Goal: Information Seeking & Learning: Learn about a topic

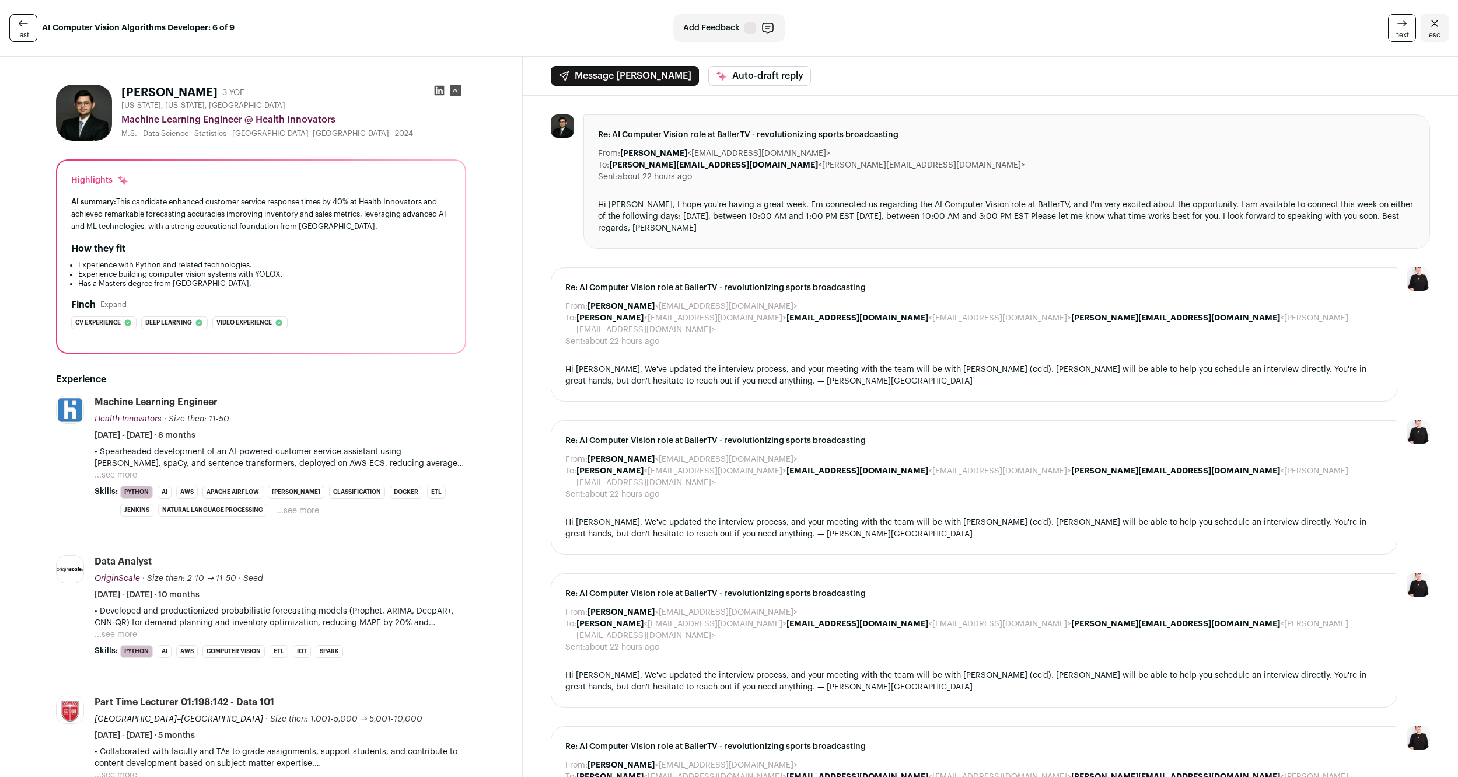
click at [119, 475] on button "...see more" at bounding box center [116, 475] width 43 height 12
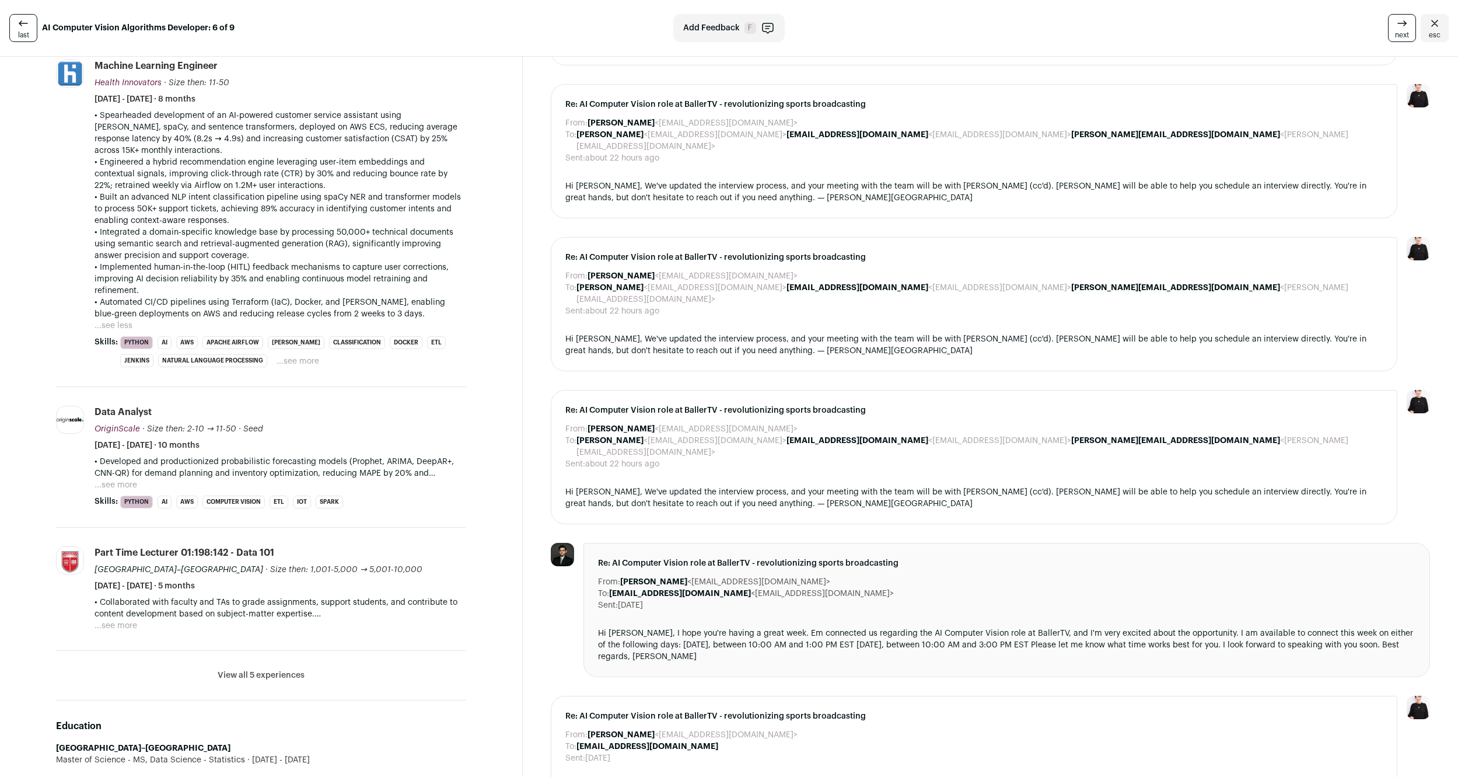
scroll to position [357, 0]
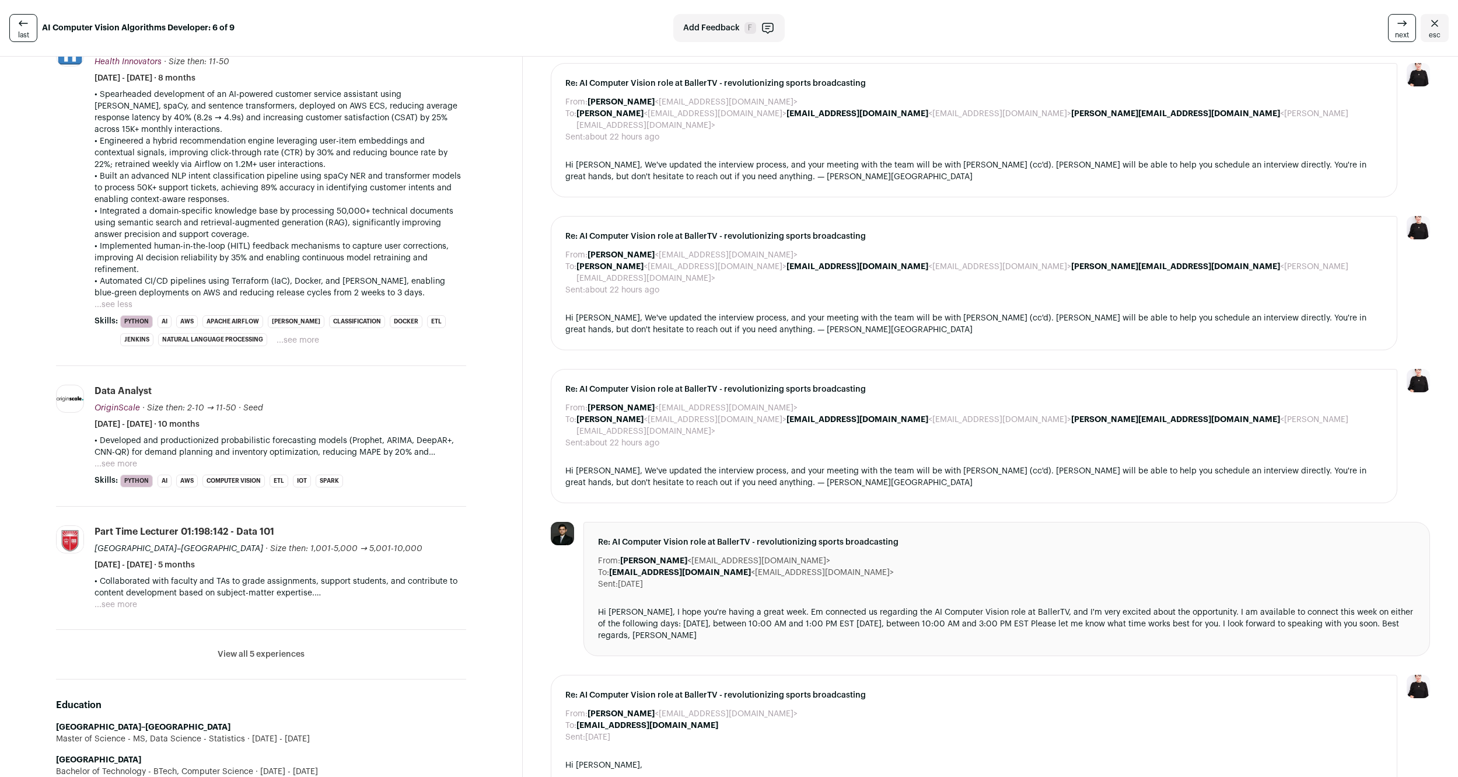
click at [131, 458] on button "...see more" at bounding box center [116, 464] width 43 height 12
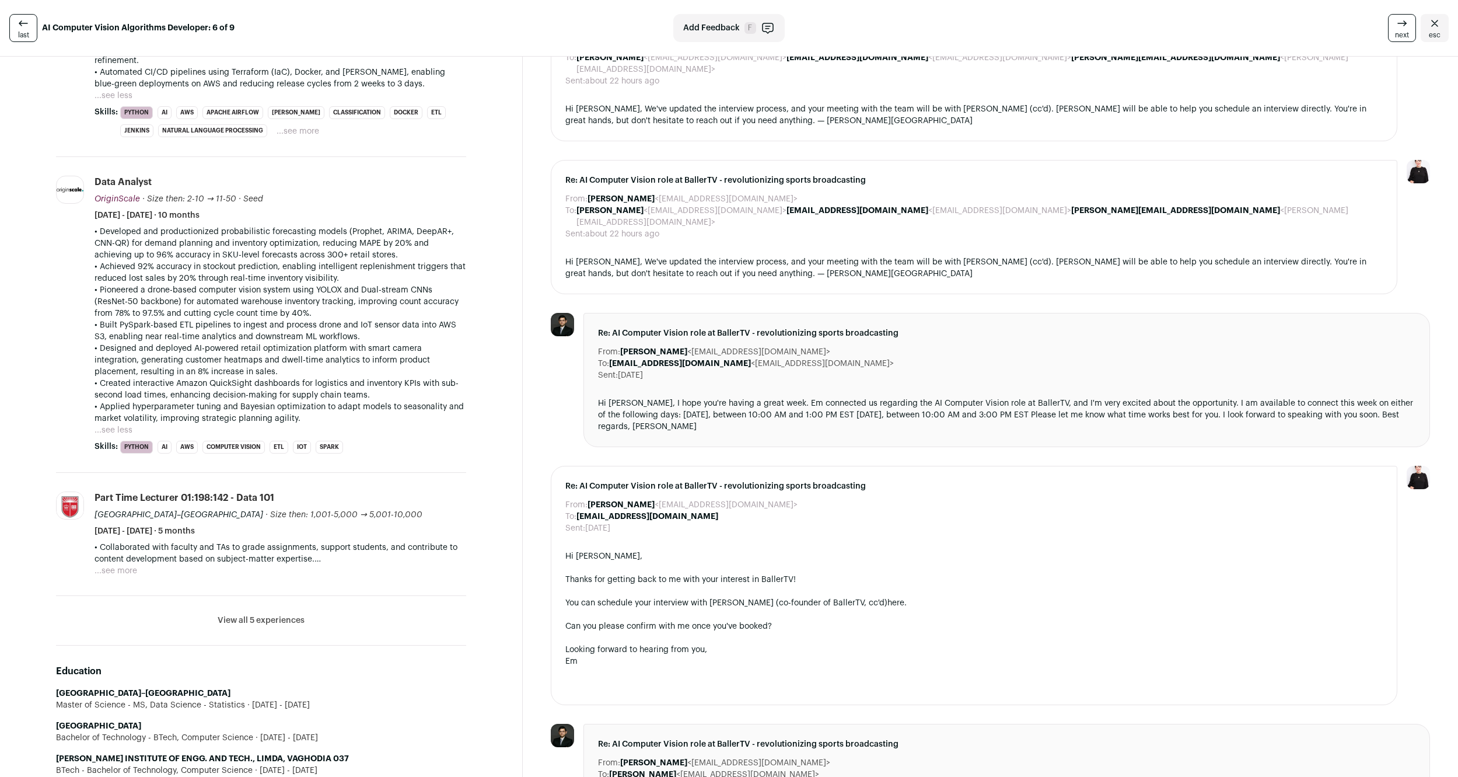
scroll to position [655, 0]
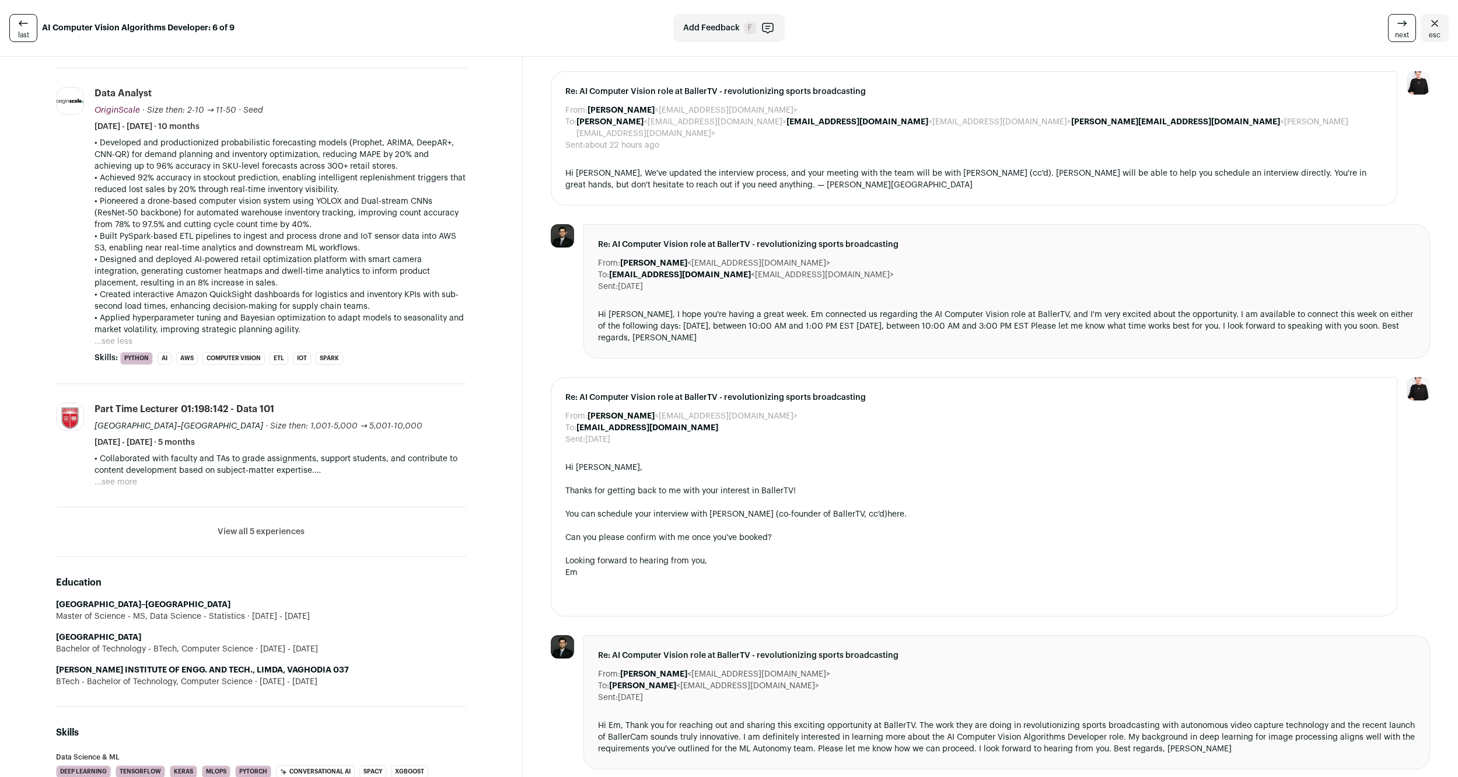
click at [266, 526] on button "View all 5 experiences" at bounding box center [261, 532] width 87 height 12
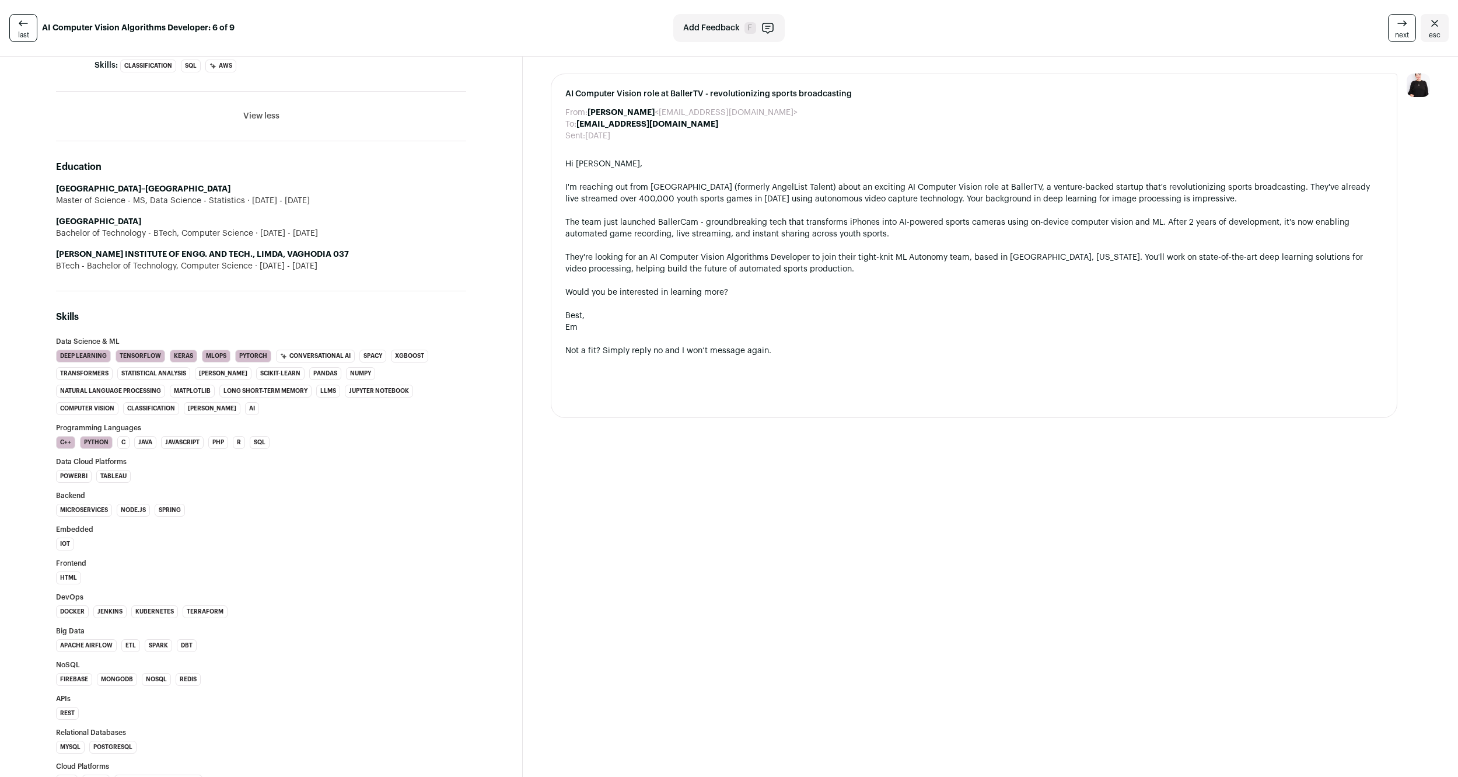
scroll to position [1309, 0]
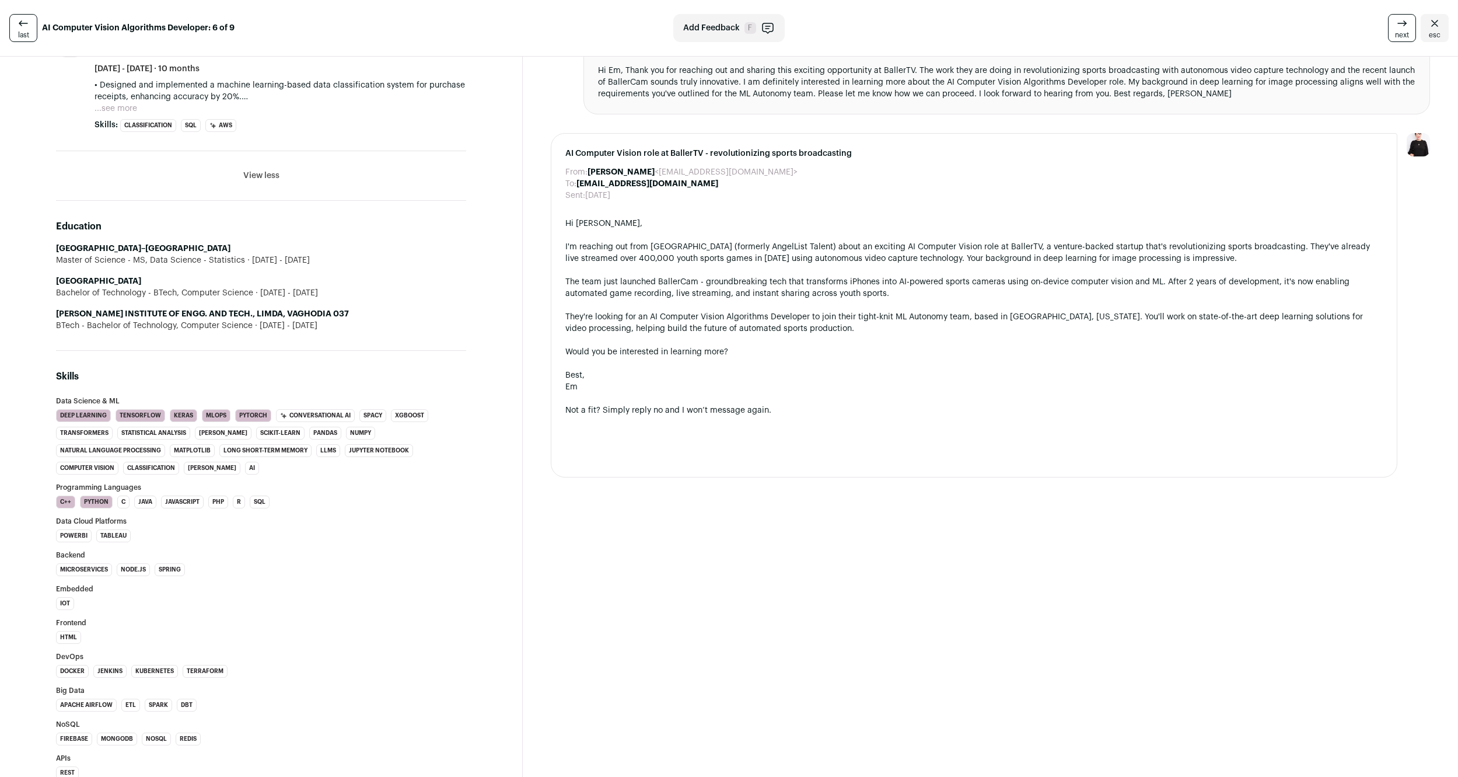
click at [755, 451] on div at bounding box center [973, 457] width 817 height 12
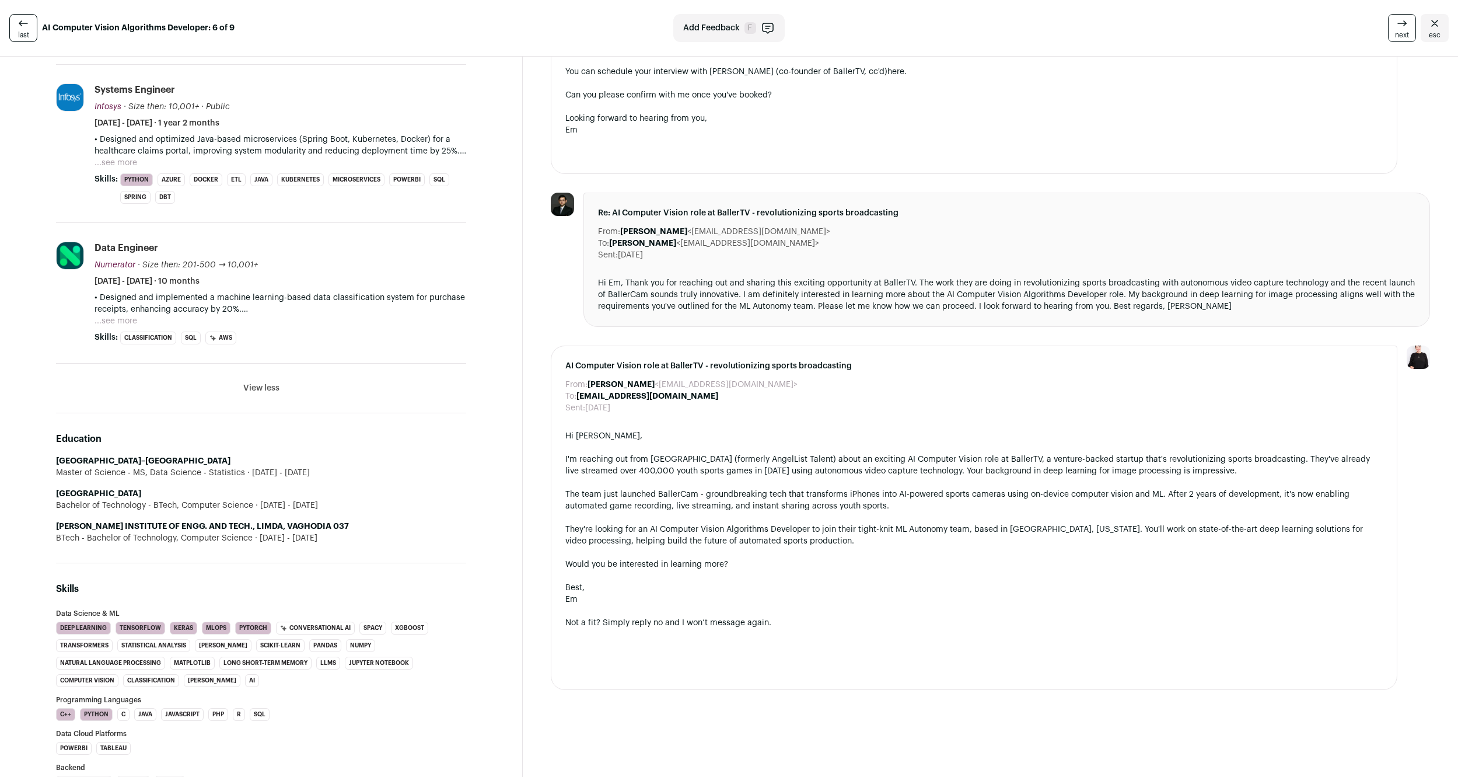
scroll to position [1012, 0]
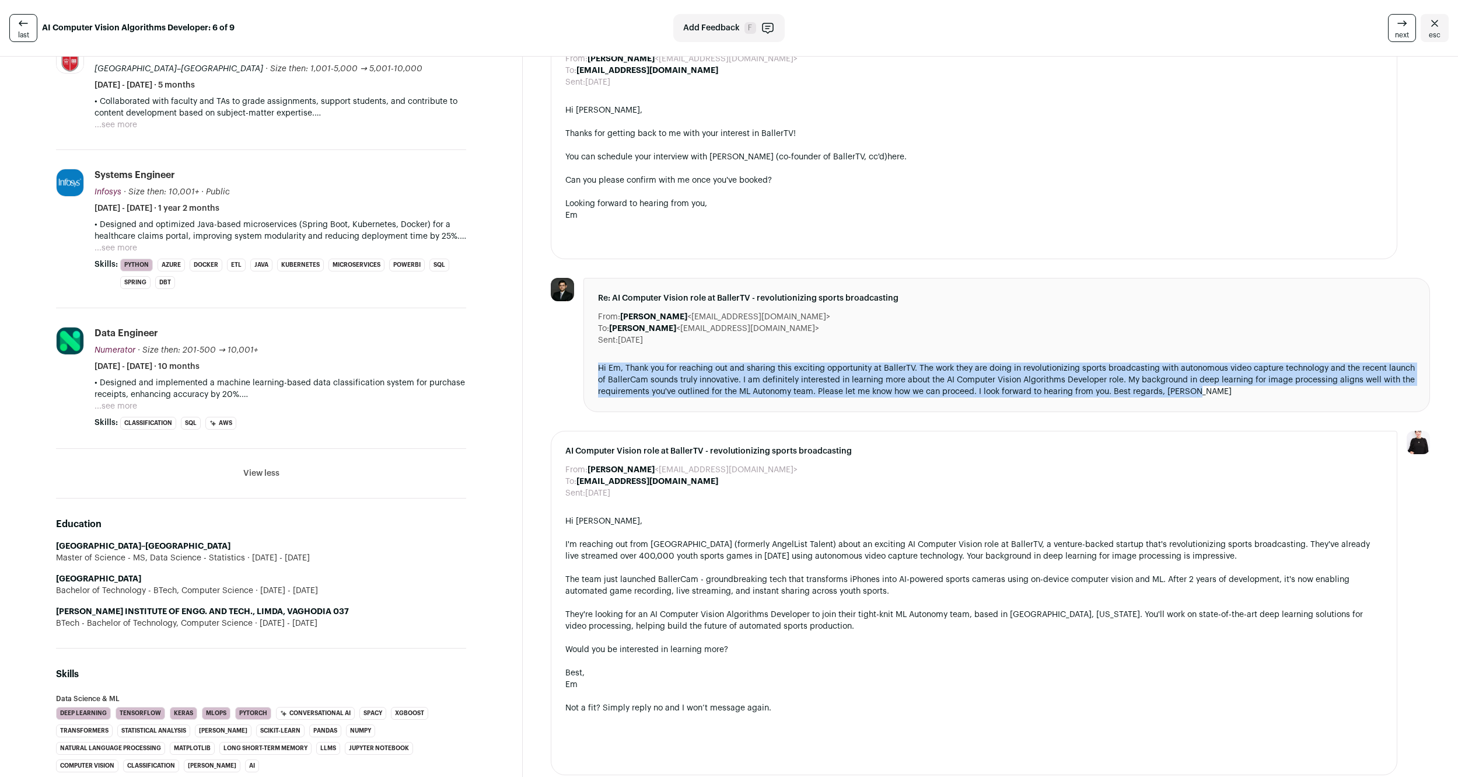
drag, startPoint x: 596, startPoint y: 319, endPoint x: 1212, endPoint y: 343, distance: 616.6
click at [1212, 343] on div "Re: AI Computer Vision role at BallerTV - revolutionizing sports broadcasting F…" at bounding box center [1006, 345] width 847 height 134
copy div "Hi Em, Thank you for reaching out and sharing this exciting opportunity at Ball…"
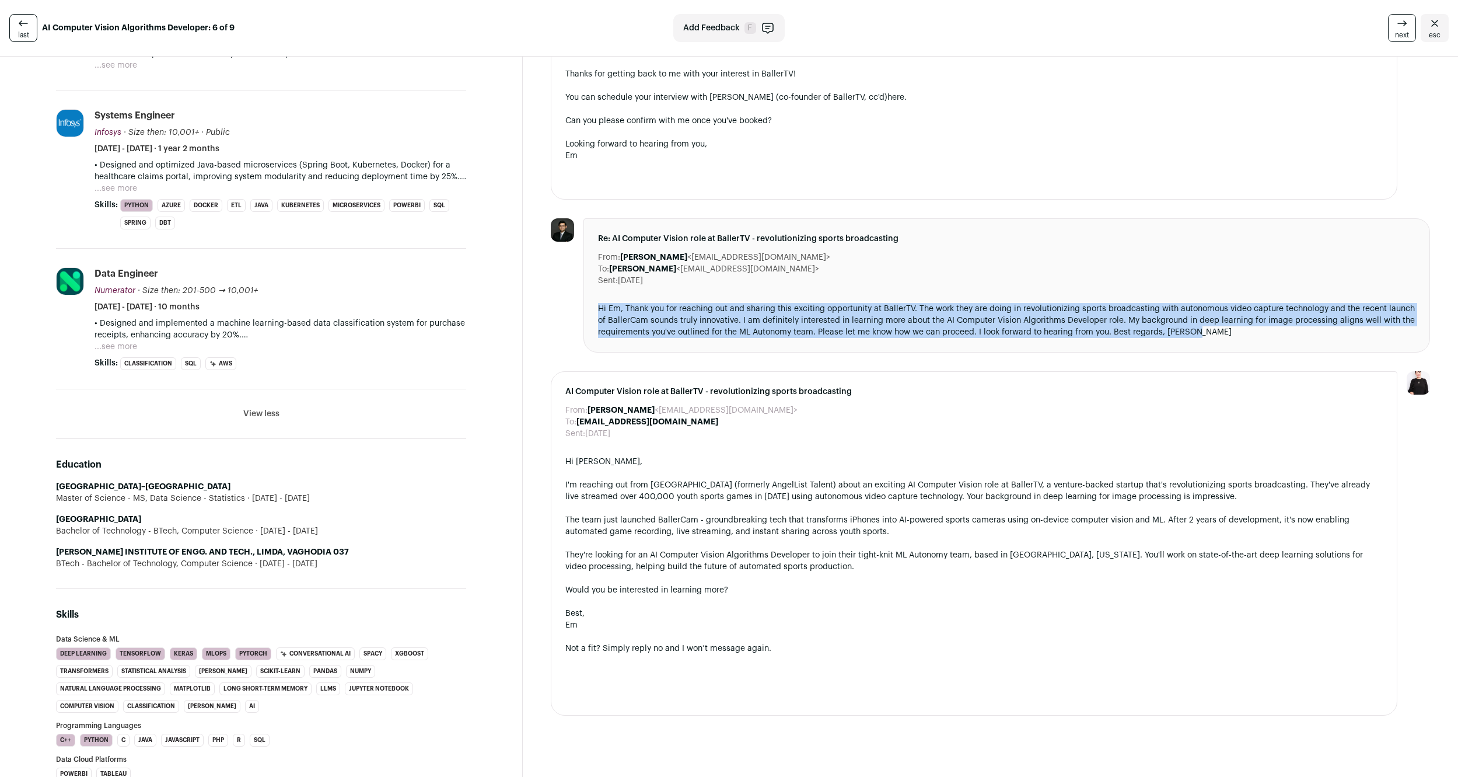
click at [114, 341] on button "...see more" at bounding box center [116, 347] width 43 height 12
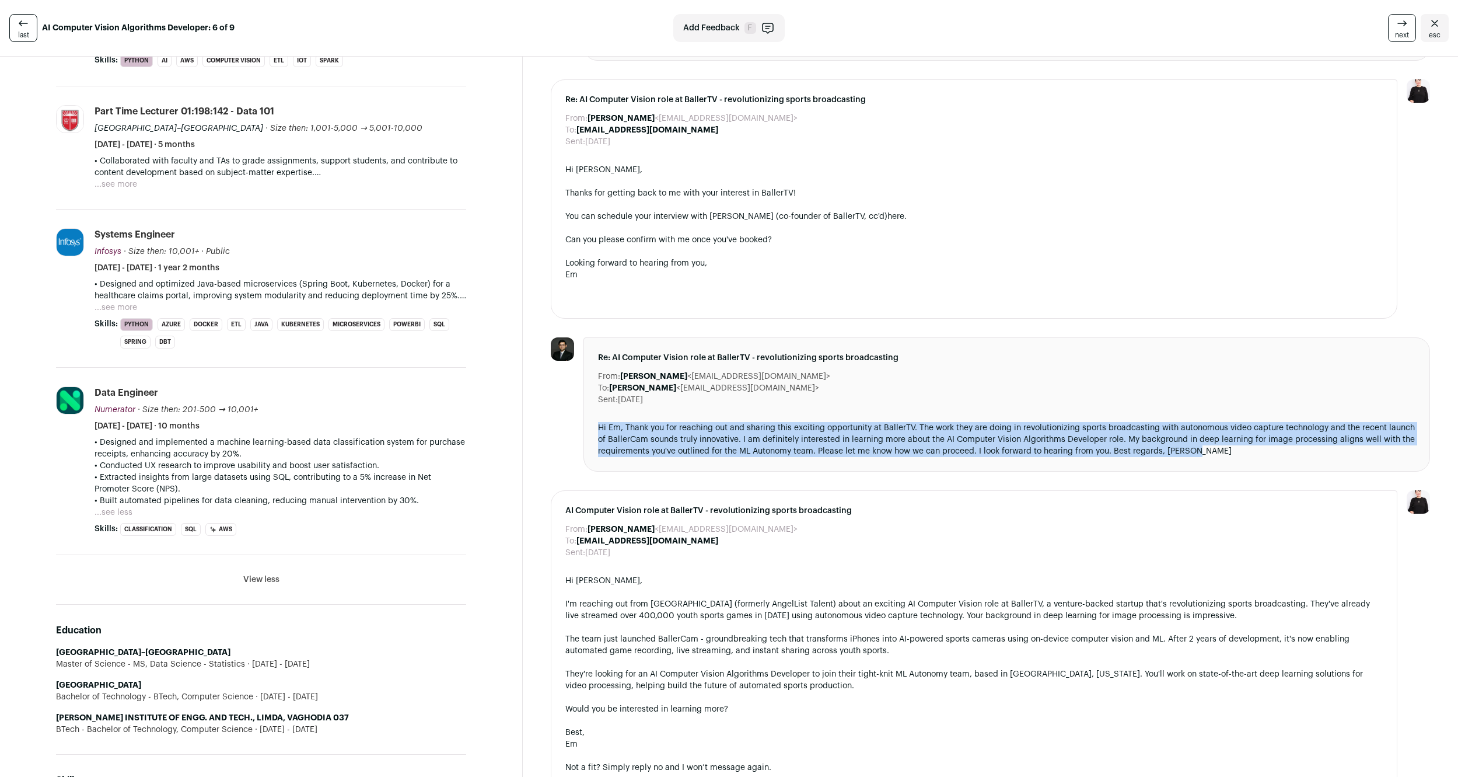
scroll to position [893, 0]
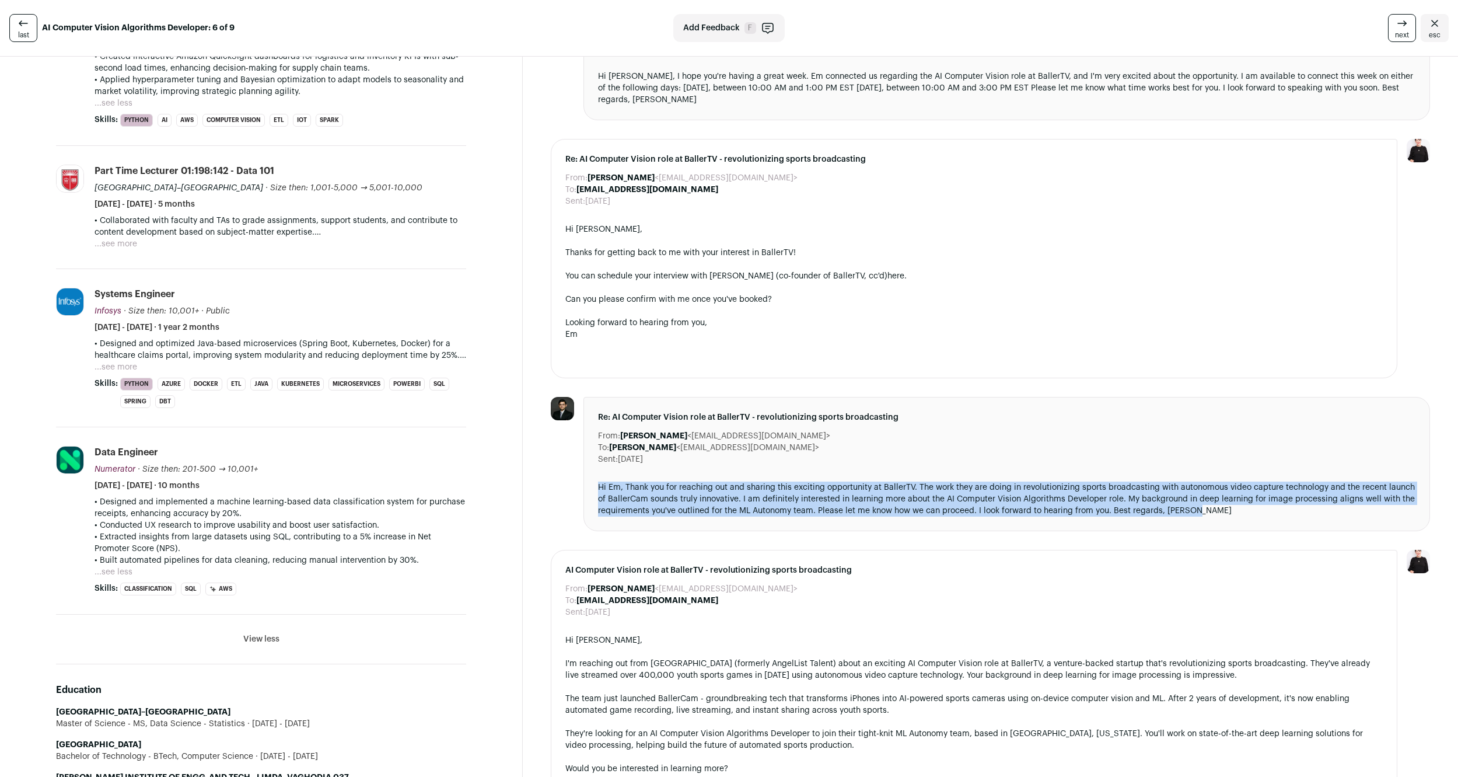
click at [121, 361] on button "...see more" at bounding box center [116, 367] width 43 height 12
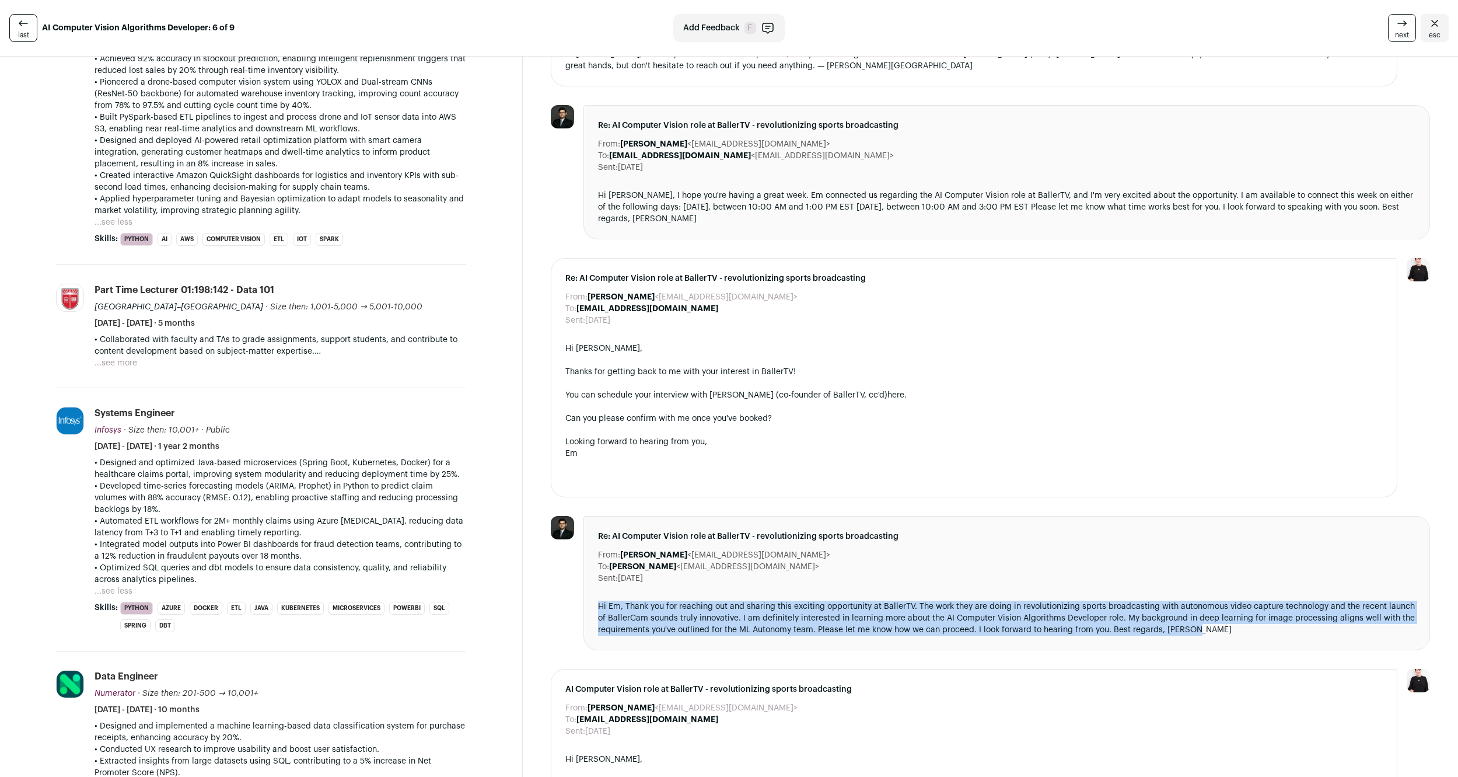
scroll to position [714, 0]
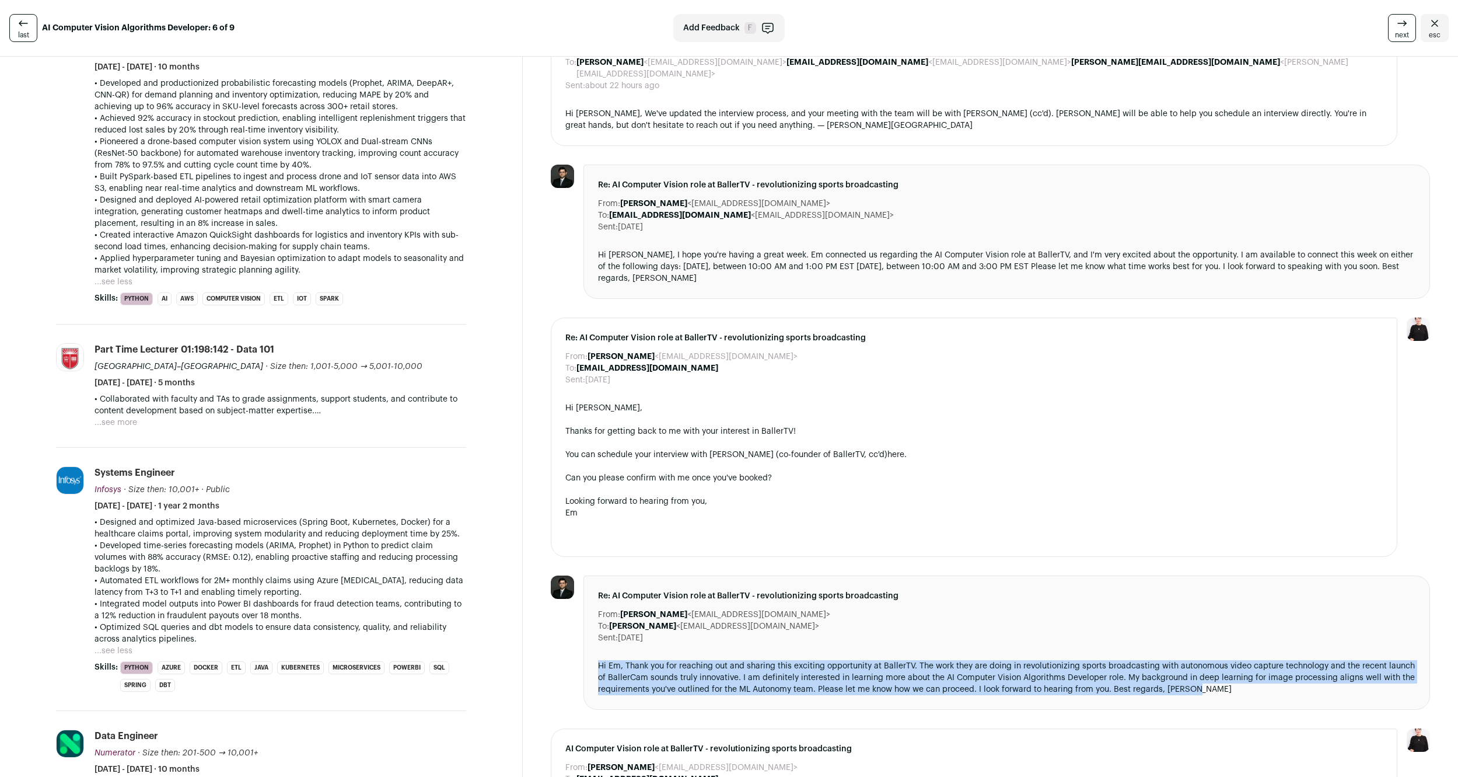
click at [105, 417] on button "...see more" at bounding box center [116, 423] width 43 height 12
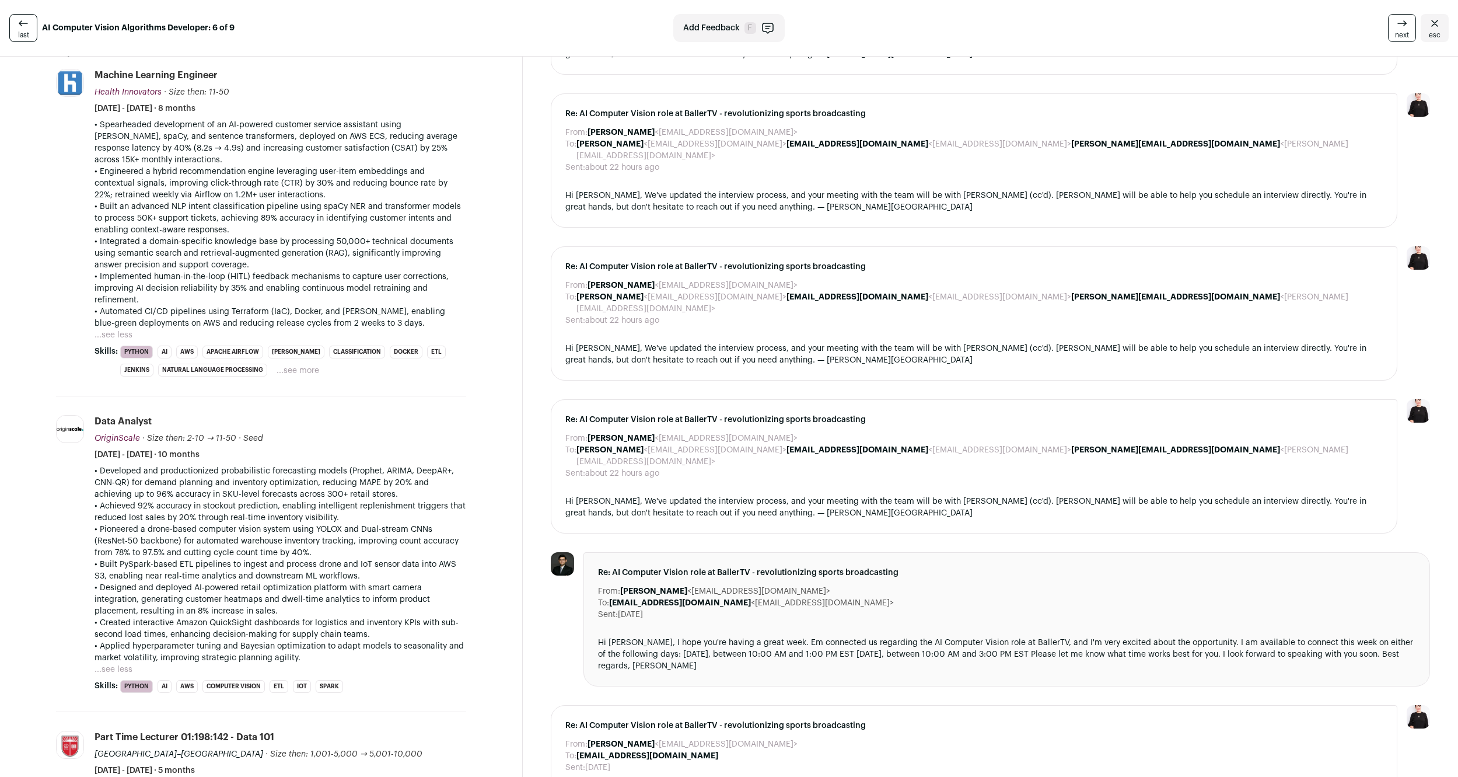
scroll to position [298, 0]
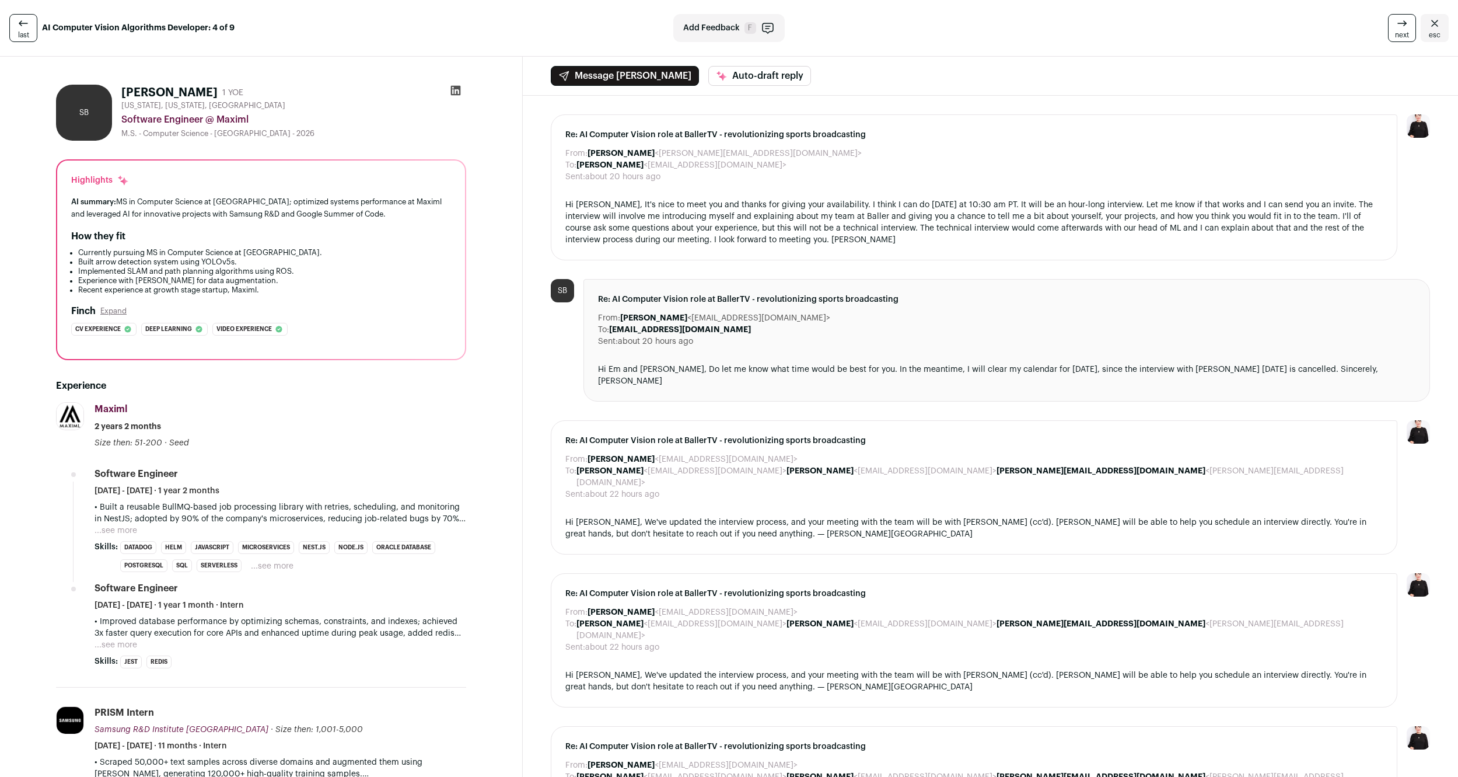
click at [107, 316] on button "Expand" at bounding box center [113, 310] width 26 height 9
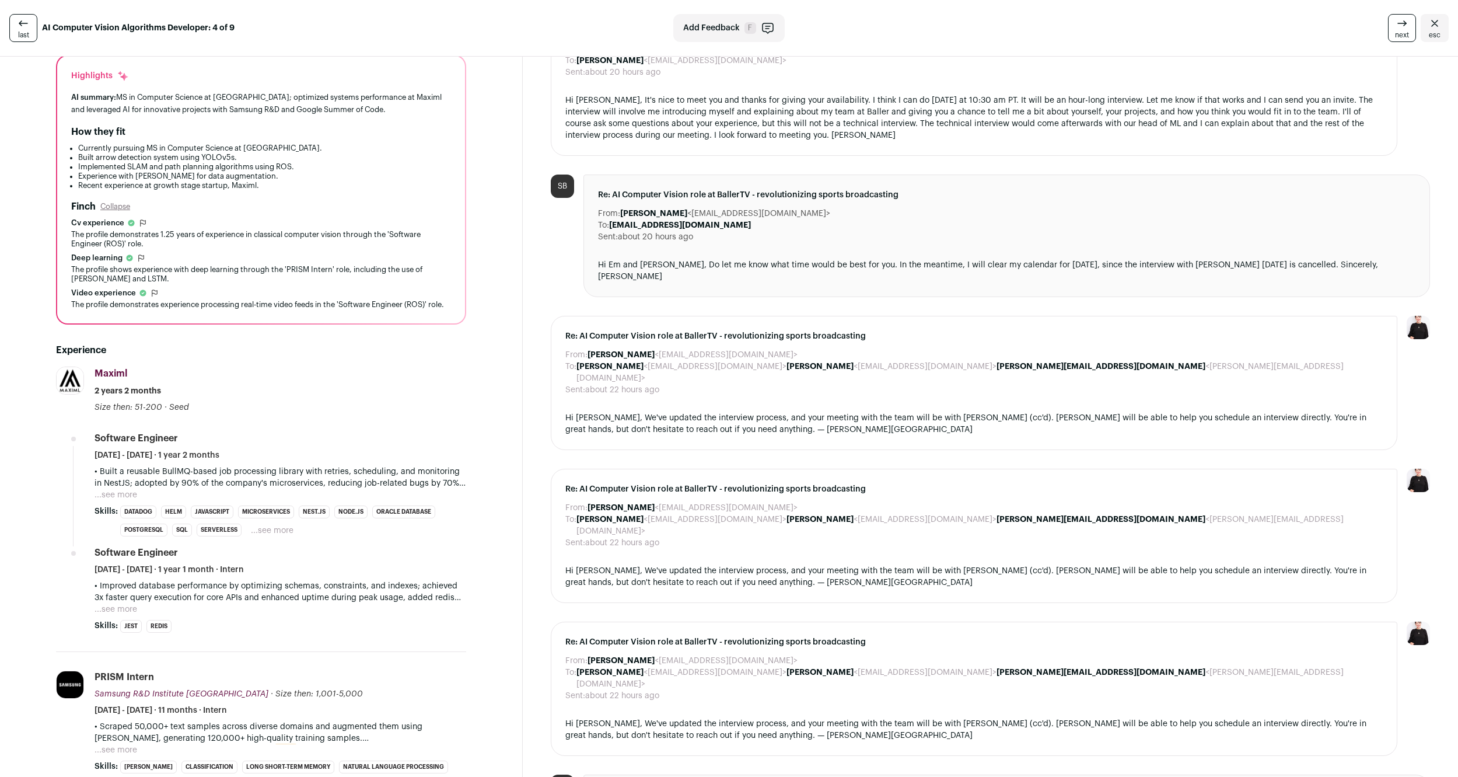
scroll to position [179, 0]
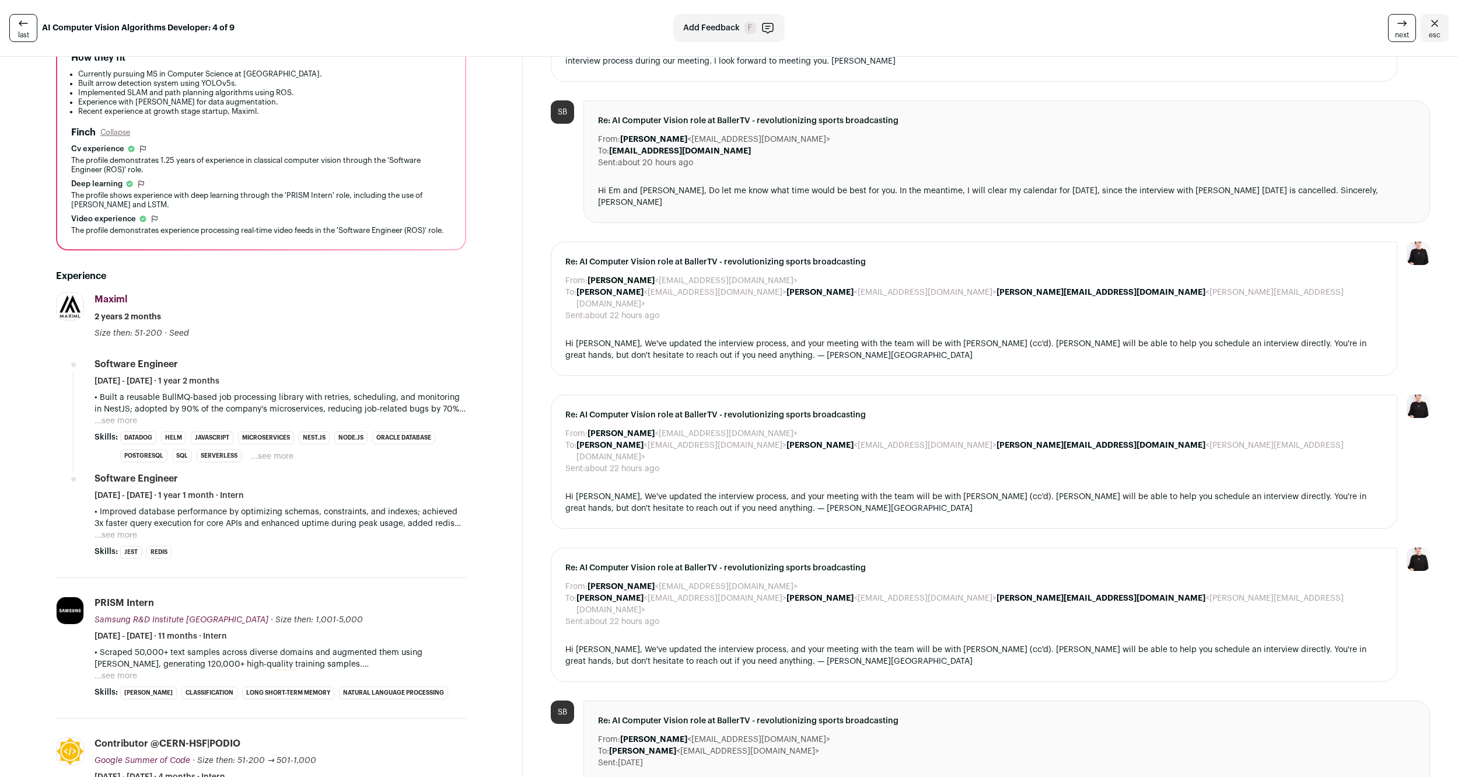
click at [108, 426] on button "...see more" at bounding box center [116, 421] width 43 height 12
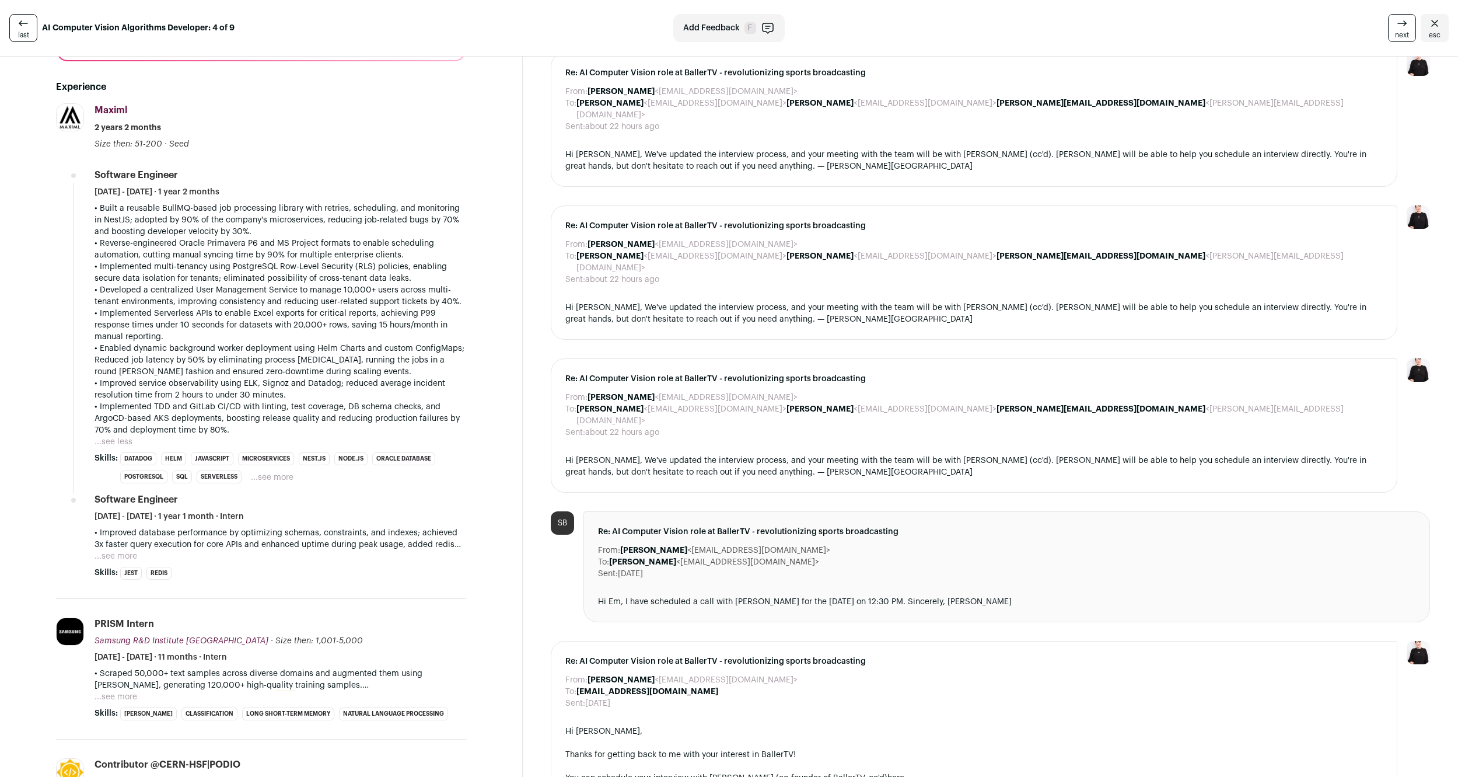
scroll to position [417, 0]
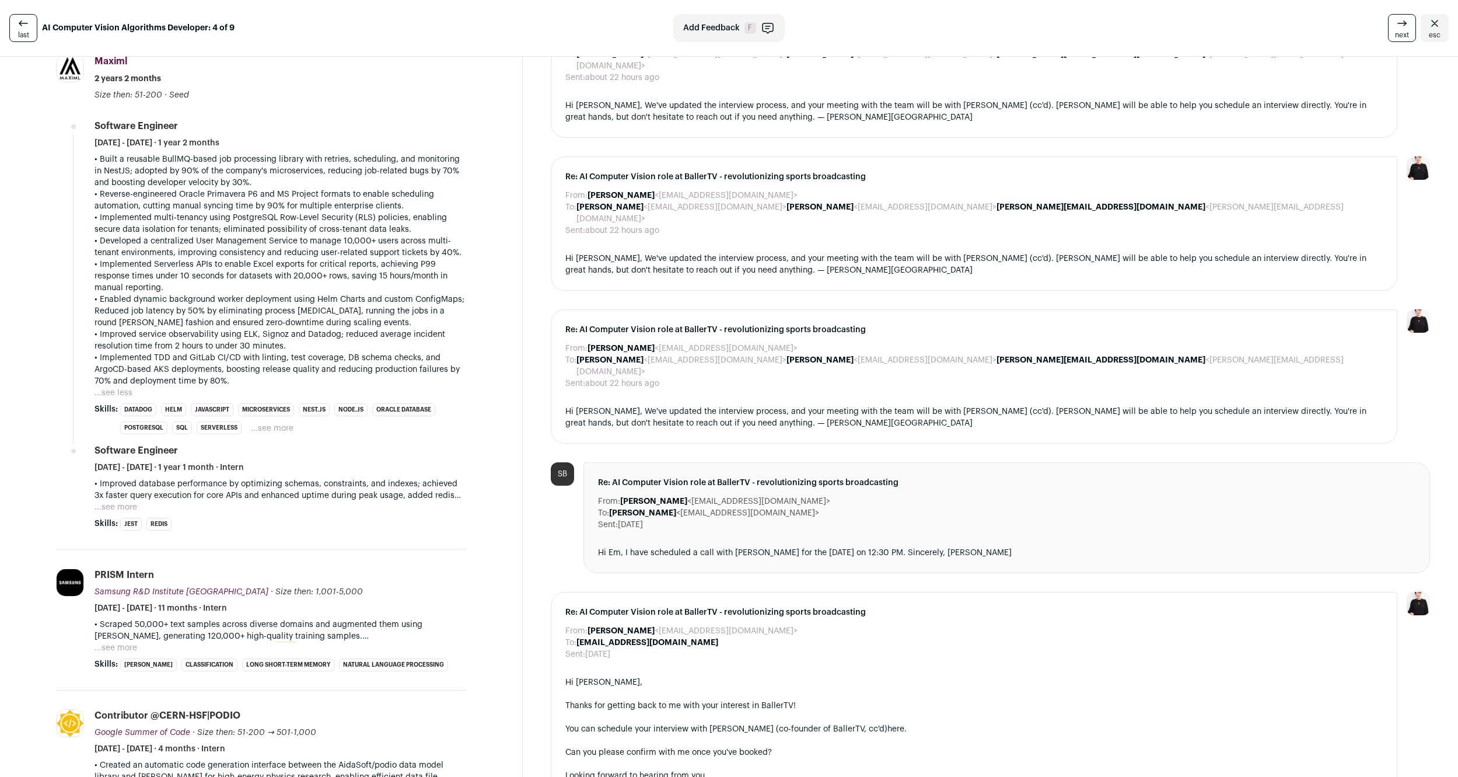
click at [114, 513] on button "...see more" at bounding box center [116, 507] width 43 height 12
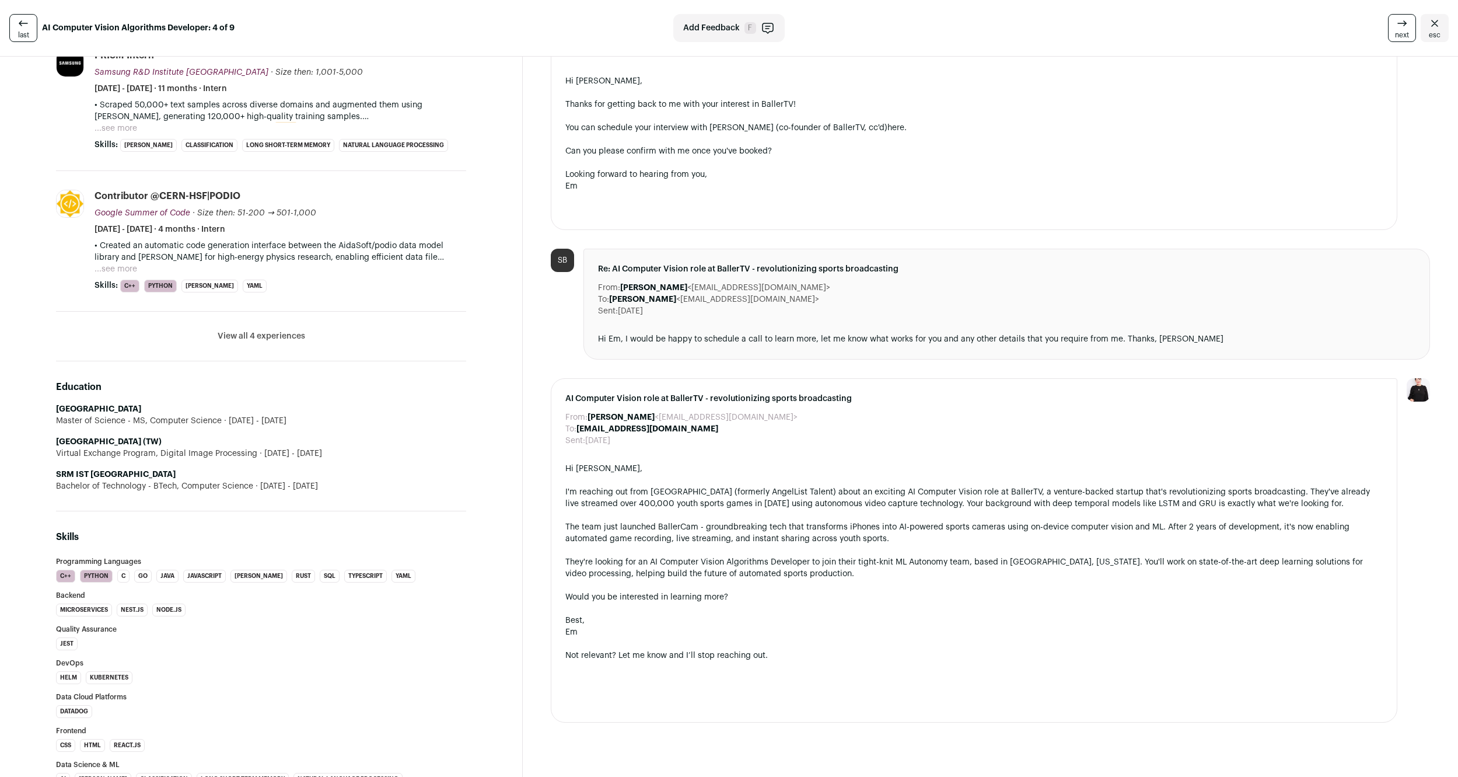
scroll to position [1071, 0]
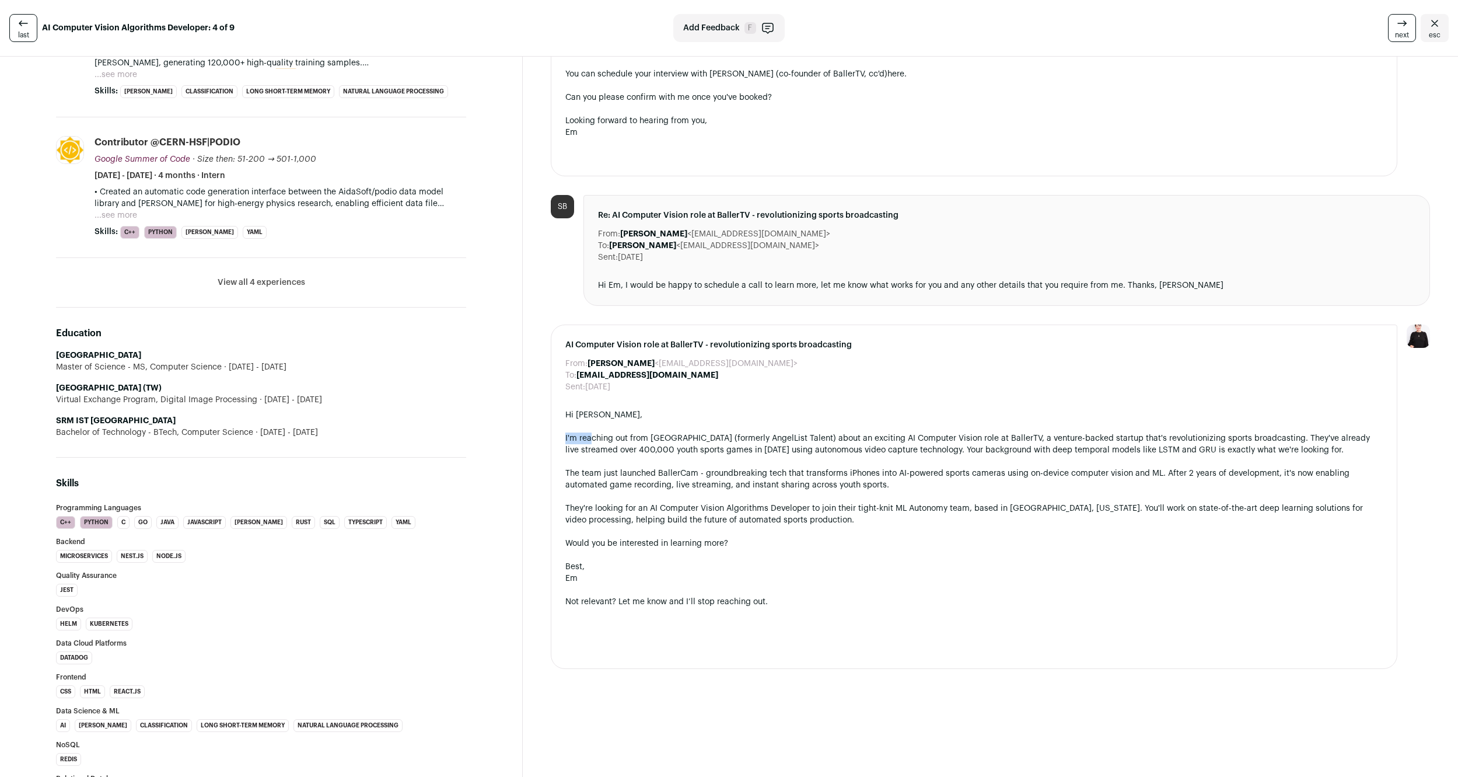
drag, startPoint x: 566, startPoint y: 392, endPoint x: 592, endPoint y: 392, distance: 25.7
click at [592, 432] on div "I'm reaching out from Wellfound (formerly AngelList Talent) about an exciting A…" at bounding box center [973, 443] width 817 height 23
click at [597, 432] on div "I'm reaching out from Wellfound (formerly AngelList Talent) about an exciting A…" at bounding box center [973, 443] width 817 height 23
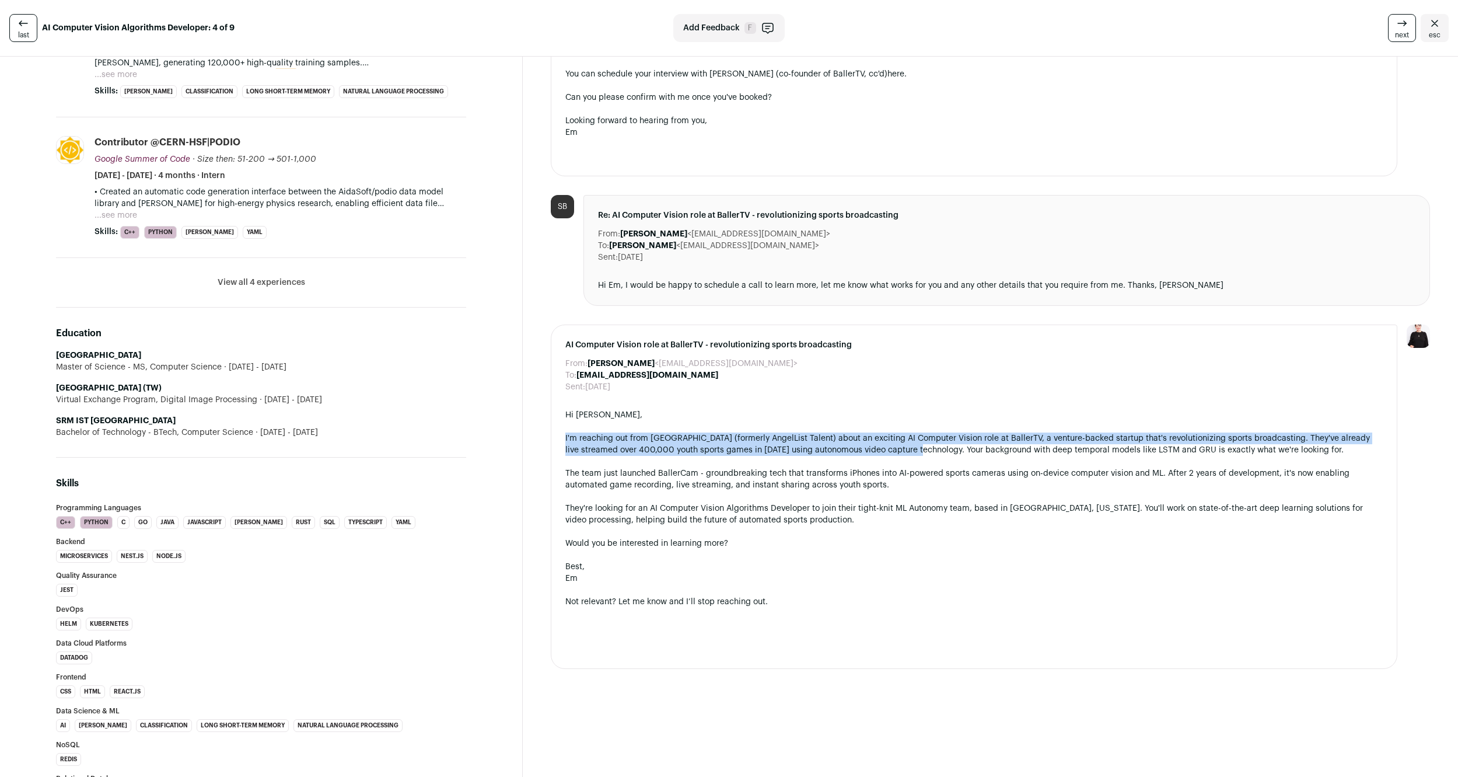
drag, startPoint x: 565, startPoint y: 392, endPoint x: 902, endPoint y: 401, distance: 337.3
click at [902, 401] on div "AI Computer Vision role at BallerTV - revolutionizing sports broadcasting From:…" at bounding box center [974, 496] width 847 height 344
click at [902, 432] on div "I'm reaching out from Wellfound (formerly AngelList Talent) about an exciting A…" at bounding box center [973, 443] width 817 height 23
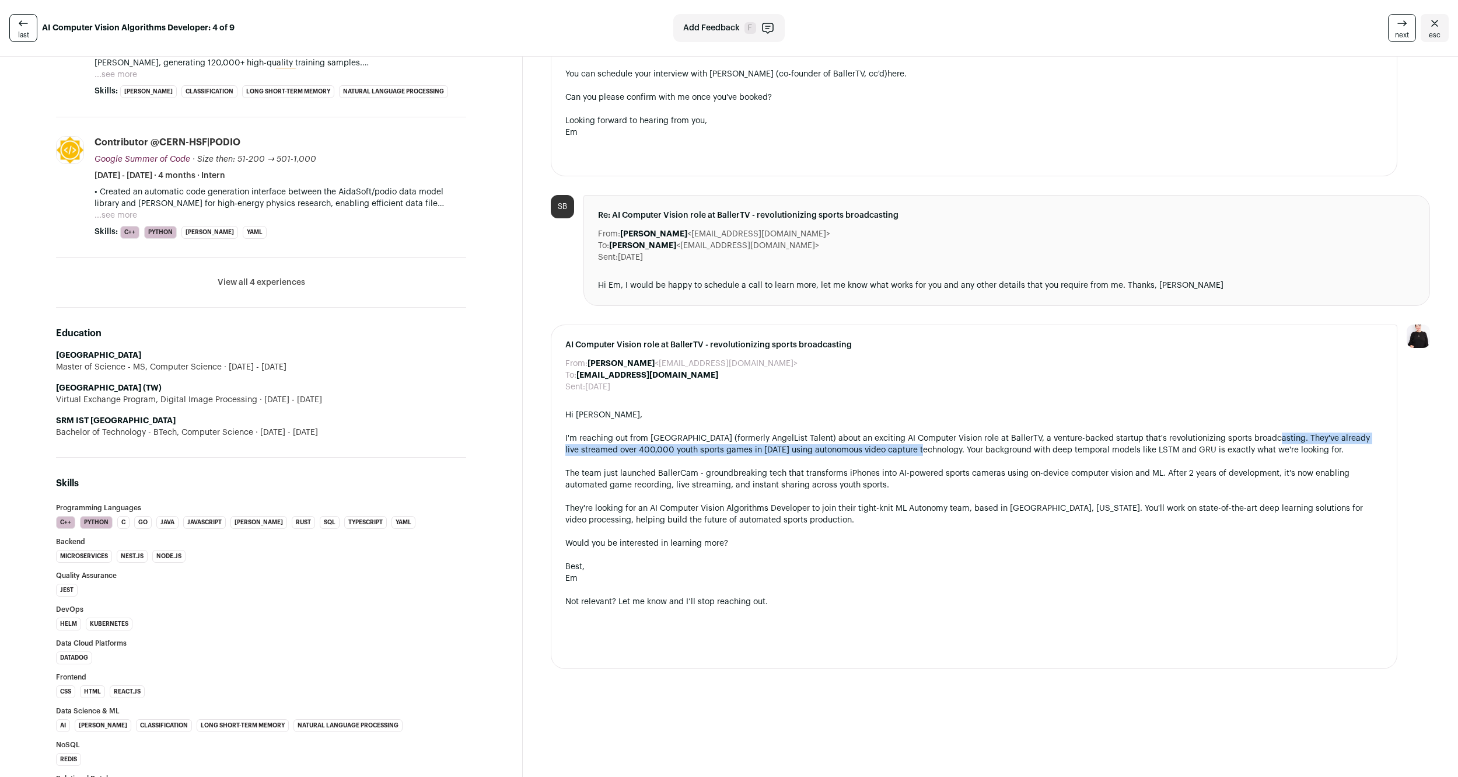
drag, startPoint x: 1259, startPoint y: 390, endPoint x: 903, endPoint y: 405, distance: 356.8
click at [903, 432] on div "I'm reaching out from Wellfound (formerly AngelList Talent) about an exciting A…" at bounding box center [973, 443] width 817 height 23
copy div "They've already live streamed over 400,000 youth sports games in 2024 using aut…"
